Goal: Use online tool/utility: Use online tool/utility

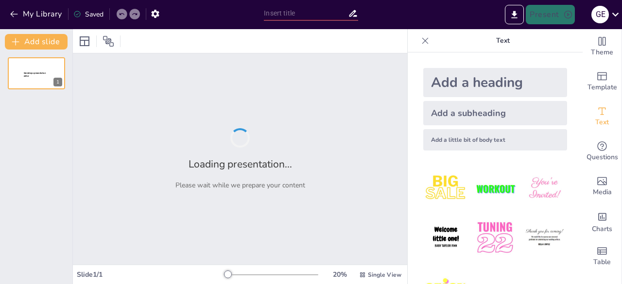
type input "Imported Depresion_Posparto_Presentacion.pptx"
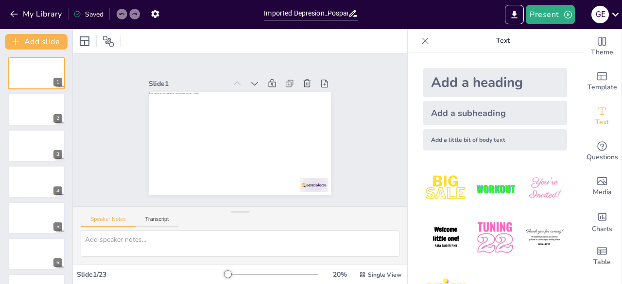
scroll to position [36, 0]
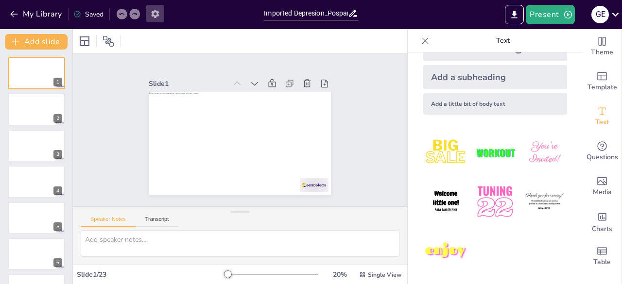
click at [155, 13] on icon "button" at bounding box center [155, 14] width 10 height 10
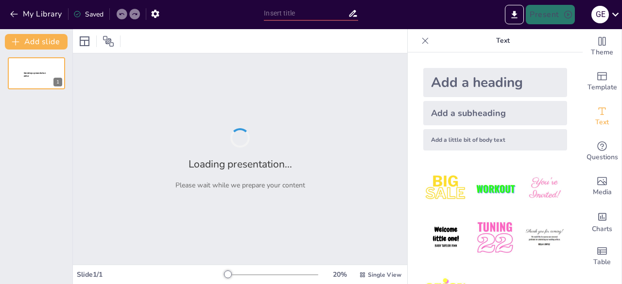
type input "Imported Depresion_Posparto_Presentacion.pptx"
